Goal: Task Accomplishment & Management: Manage account settings

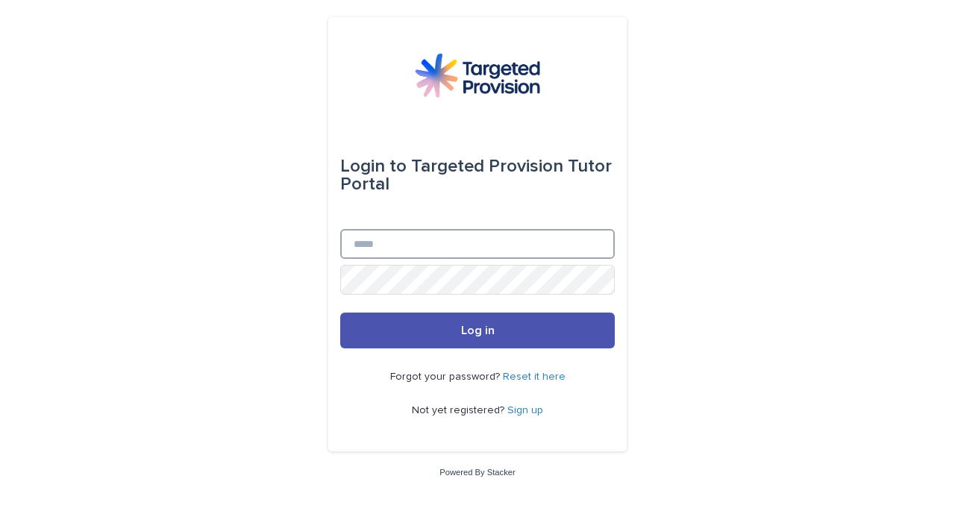
click at [407, 243] on input "Email" at bounding box center [477, 244] width 275 height 30
type input "**********"
click at [340, 313] on button "Log in" at bounding box center [477, 331] width 275 height 36
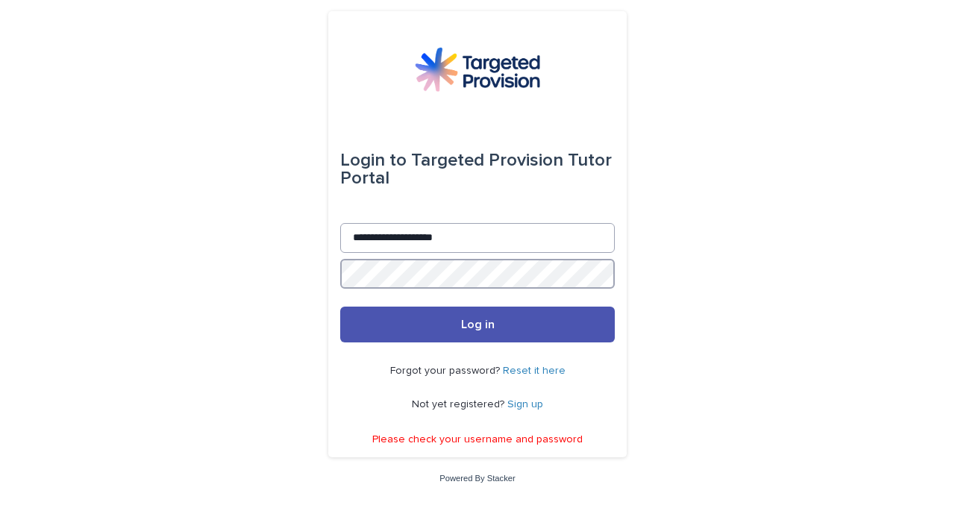
click at [340, 307] on button "Log in" at bounding box center [477, 325] width 275 height 36
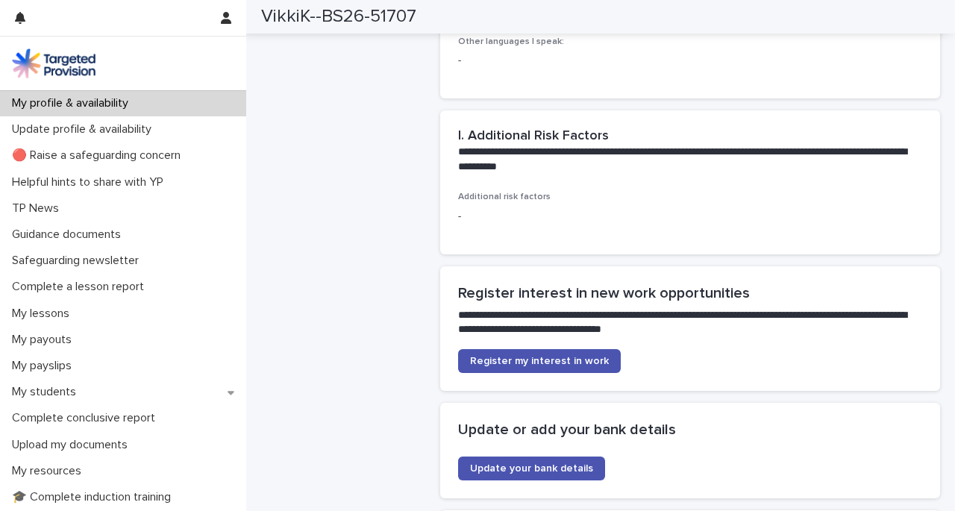
scroll to position [3181, 0]
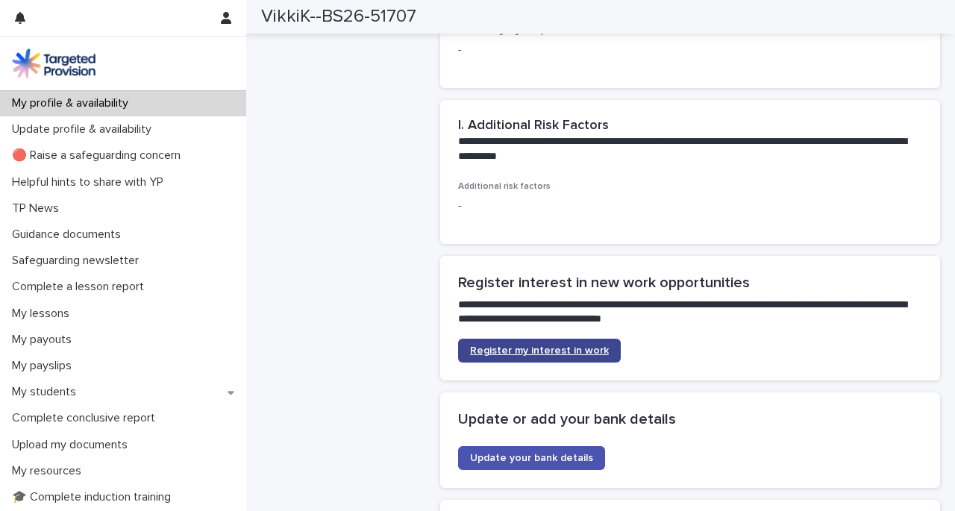
click at [545, 345] on span "Register my interest in work" at bounding box center [539, 350] width 139 height 10
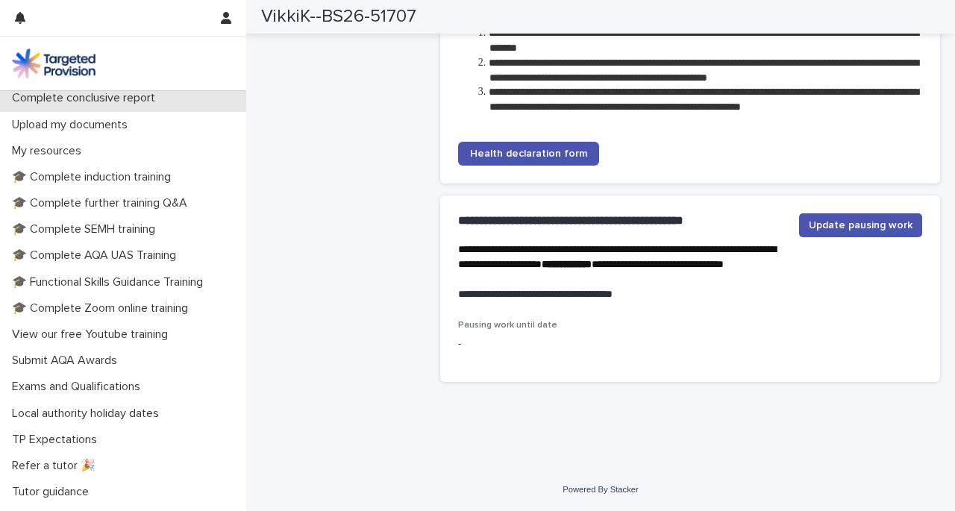
scroll to position [340, 0]
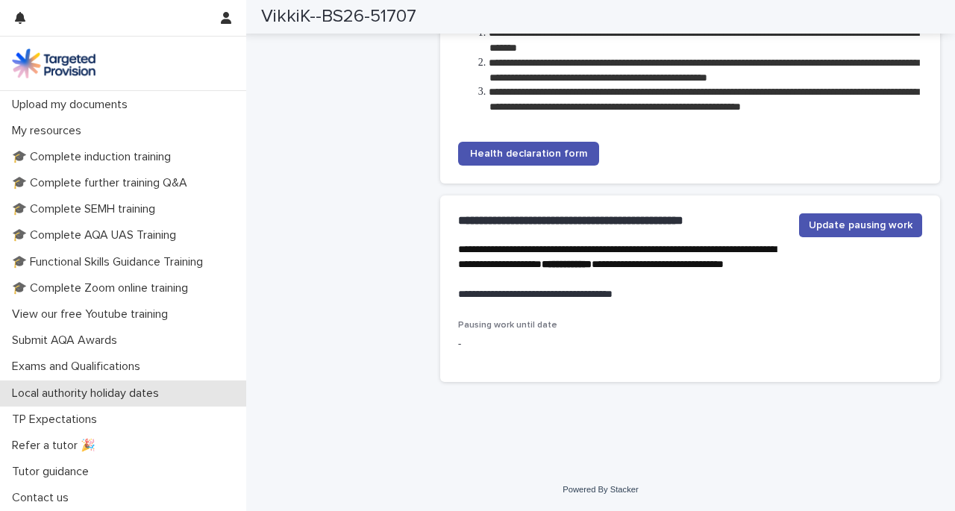
click at [152, 390] on p "Local authority holiday dates" at bounding box center [88, 393] width 165 height 14
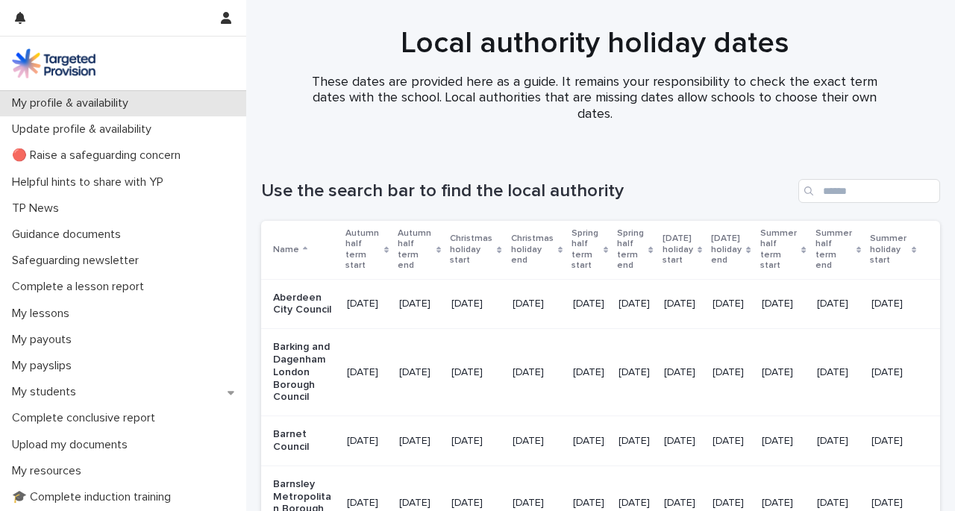
click at [116, 99] on p "My profile & availability" at bounding box center [73, 103] width 134 height 14
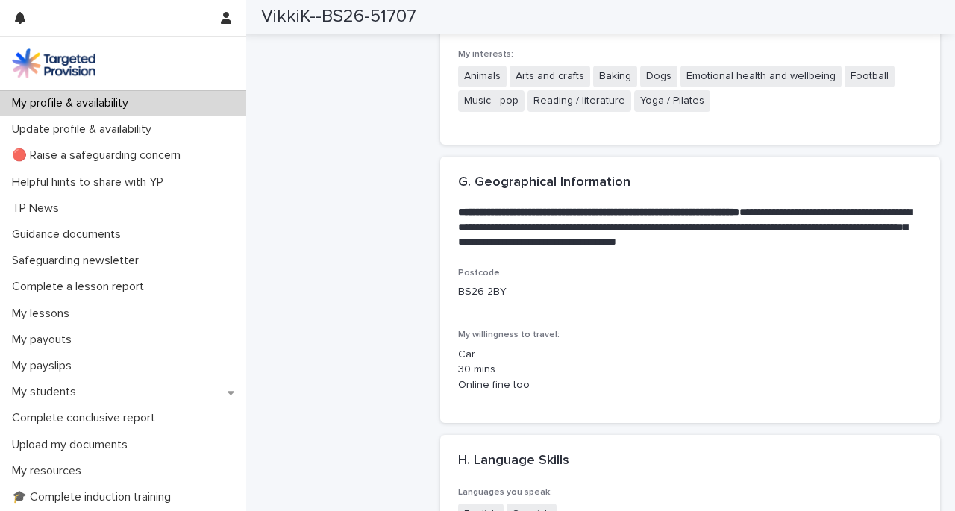
scroll to position [2648, 0]
